Goal: Task Accomplishment & Management: Complete application form

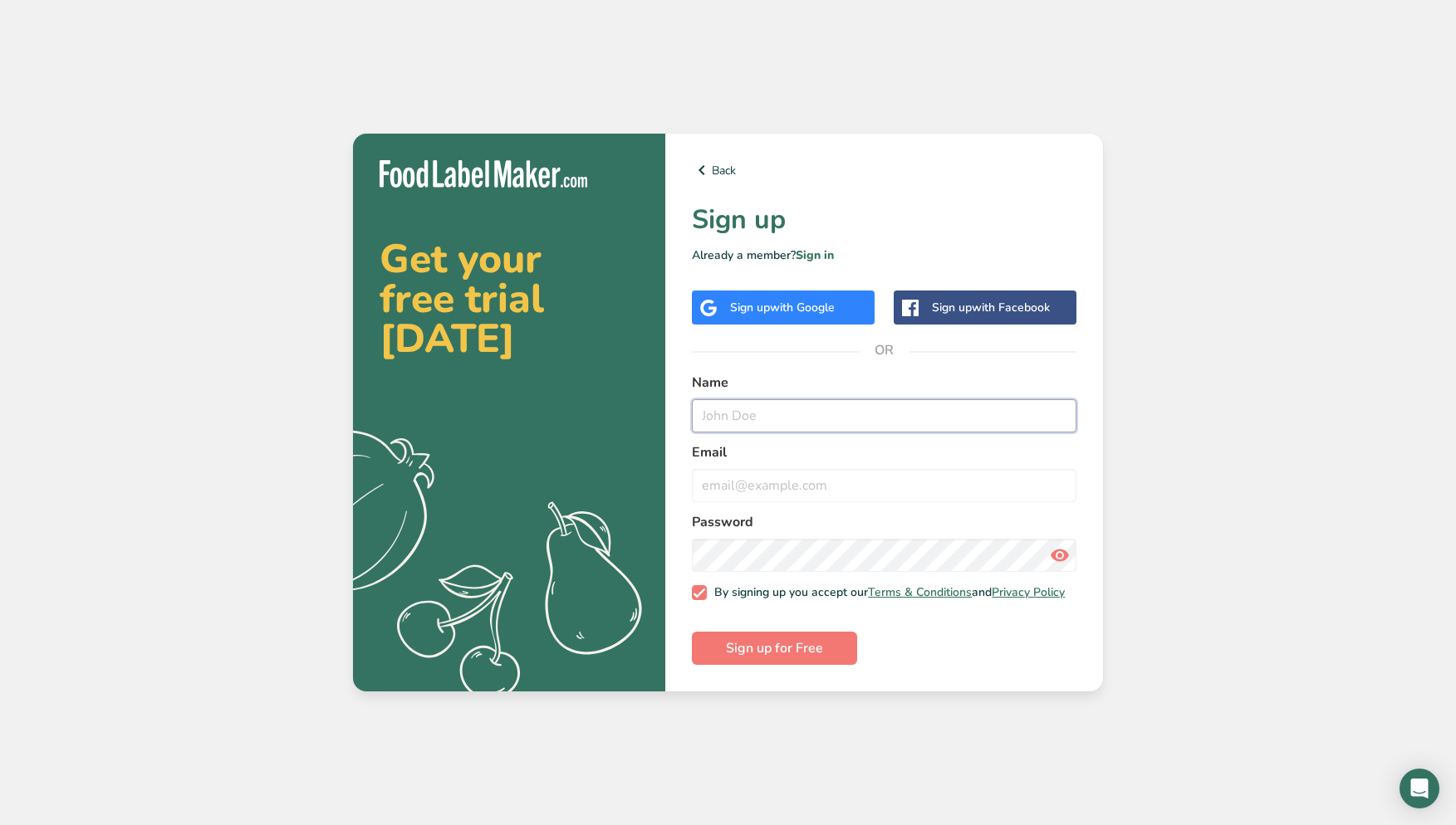
click at [737, 417] on input "text" at bounding box center [883, 416] width 384 height 33
type input "[PERSON_NAME] [PERSON_NAME]"
type input "[EMAIL_ADDRESS][DOMAIN_NAME]"
click at [765, 649] on span "Sign up for Free" at bounding box center [774, 649] width 97 height 20
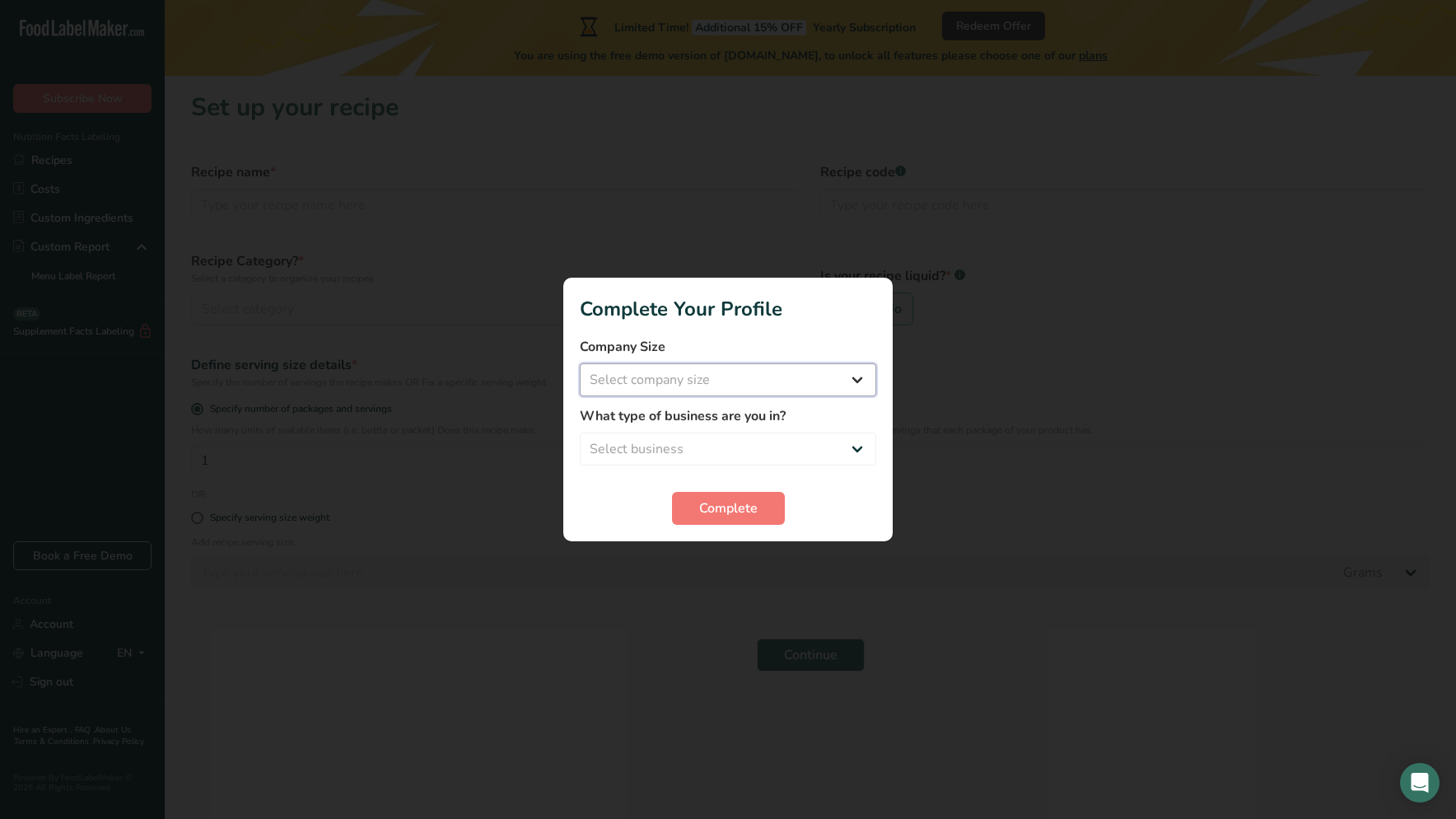
click at [857, 375] on select "Select company size Fewer than 10 Employees 10 to 50 Employees 51 to 500 Employ…" at bounding box center [728, 379] width 297 height 33
select select "1"
click at [580, 363] on select "Select company size Fewer than 10 Employees 10 to 50 Employees 51 to 500 Employ…" at bounding box center [728, 379] width 297 height 33
click at [858, 444] on select "Select business Packaged Food Manufacturer Restaurant & Cafe Bakery Meal Plans …" at bounding box center [728, 449] width 297 height 33
select select "8"
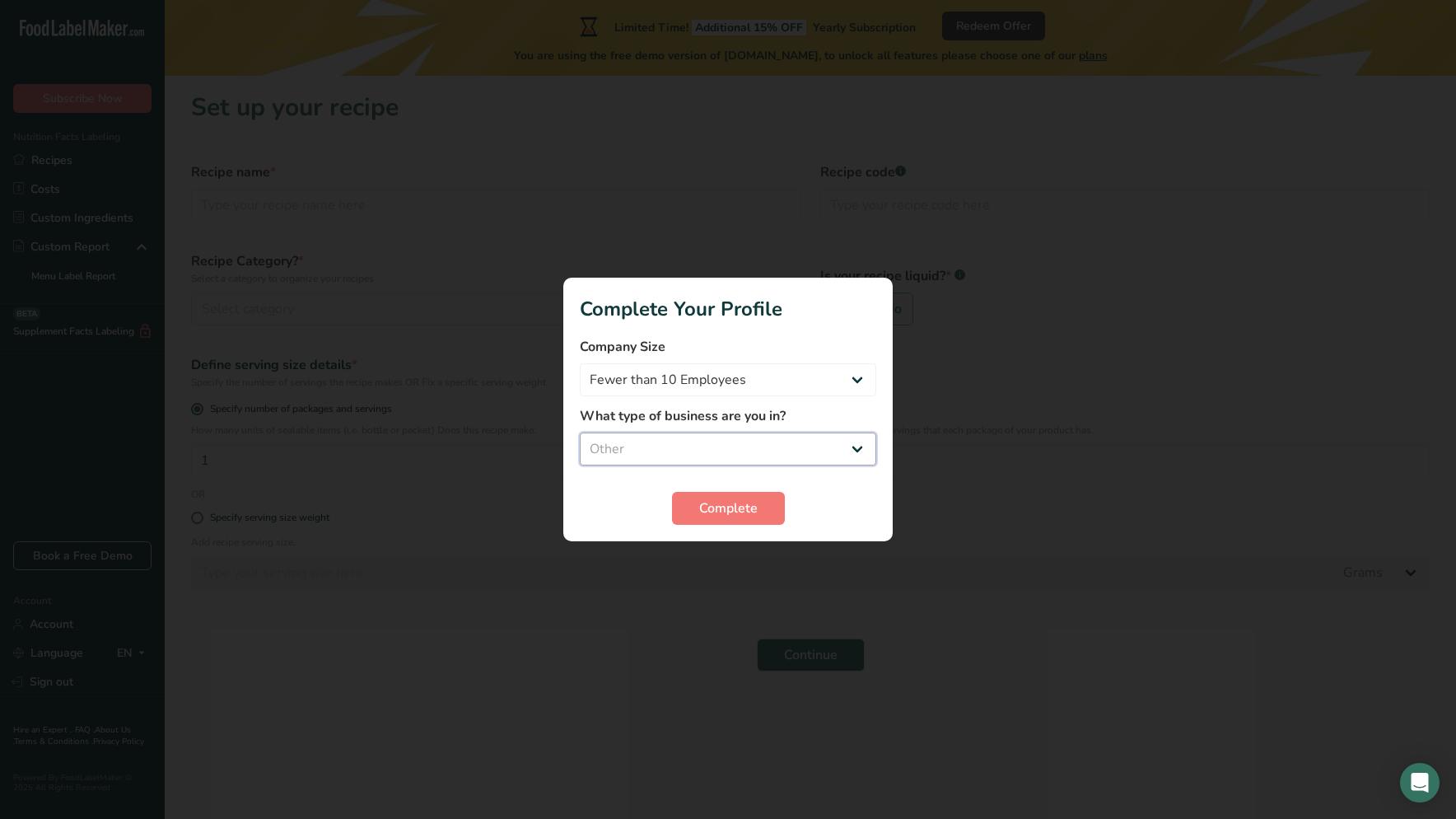
click at [580, 432] on select "Select business Packaged Food Manufacturer Restaurant & Cafe Bakery Meal Plans …" at bounding box center [728, 449] width 297 height 33
click at [749, 505] on span "Complete" at bounding box center [728, 509] width 58 height 20
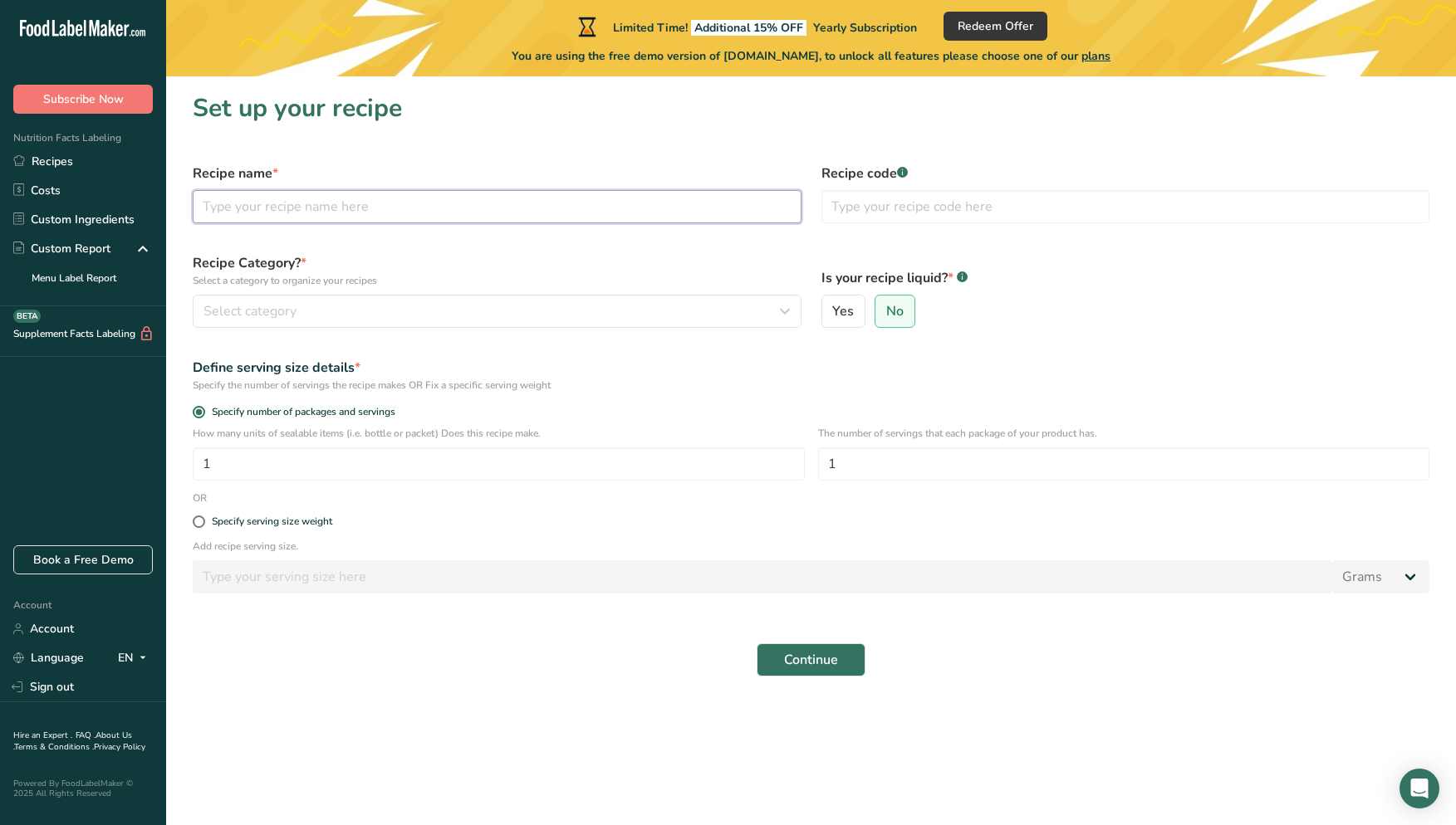
click at [415, 212] on input "text" at bounding box center [496, 206] width 608 height 33
type input "oreos"
click at [979, 211] on input "text" at bounding box center [1125, 206] width 608 height 33
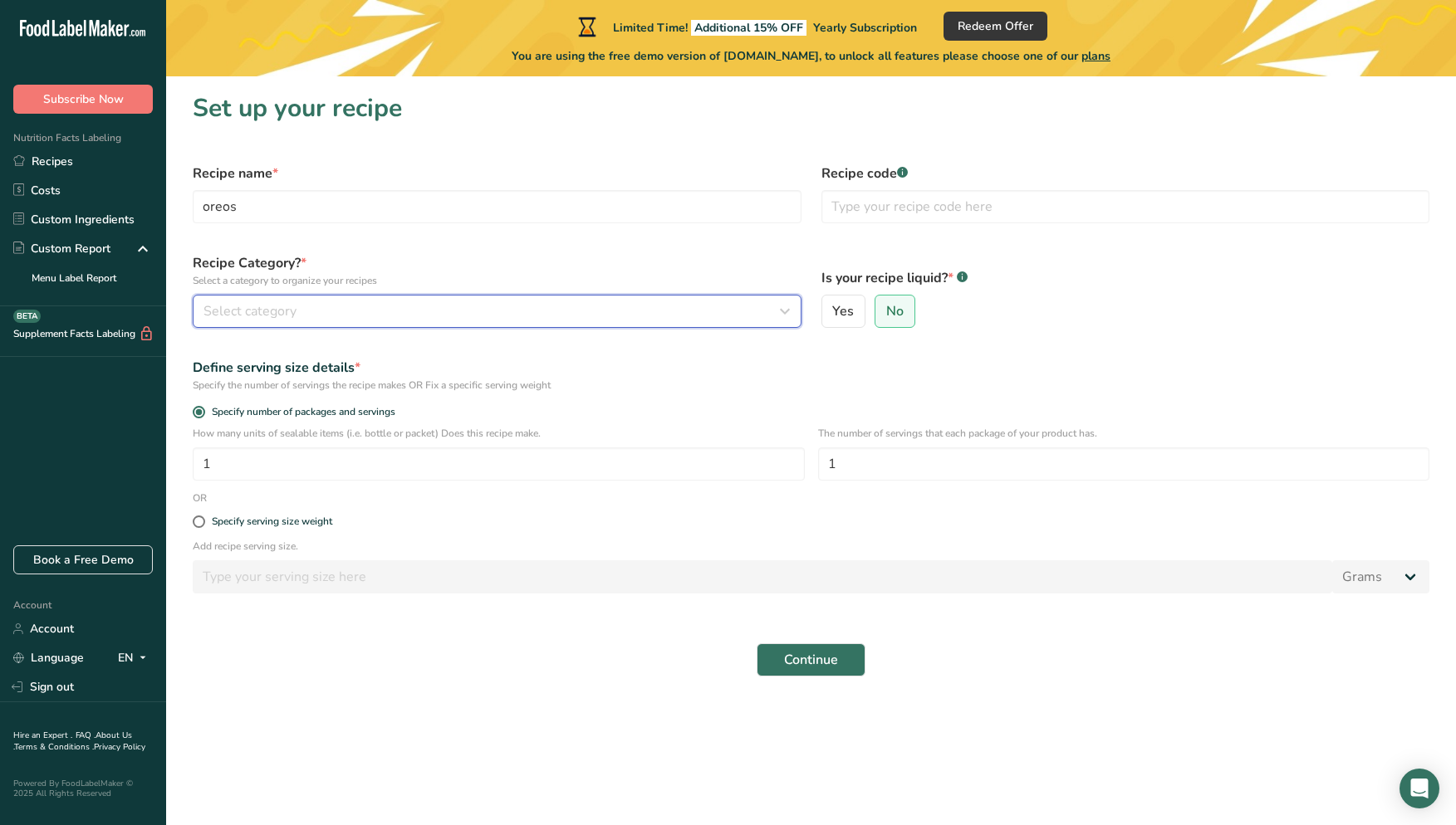
click at [784, 313] on icon "button" at bounding box center [784, 311] width 20 height 30
